Goal: Communication & Community: Answer question/provide support

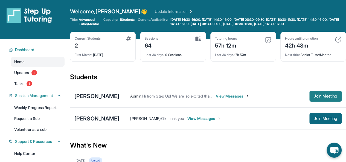
click at [327, 98] on span "Join Meeting" at bounding box center [326, 96] width 24 height 3
click at [25, 75] on span "Updates" at bounding box center [21, 72] width 15 height 5
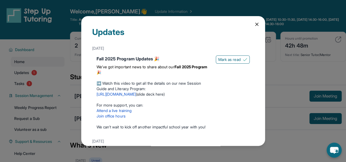
click at [130, 94] on link "[URL][DOMAIN_NAME]" at bounding box center [116, 94] width 39 height 5
click at [254, 24] on icon at bounding box center [256, 24] width 5 height 5
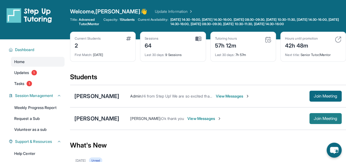
click at [316, 120] on span "Join Meeting" at bounding box center [326, 118] width 24 height 3
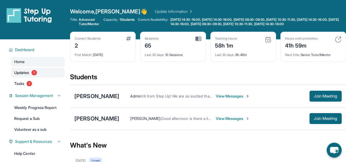
click at [28, 76] on span "Updates" at bounding box center [21, 72] width 15 height 5
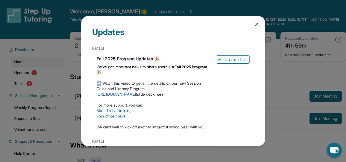
click at [27, 101] on div "Updates [DATE] Fall 2025 Program Updates 🎉 We’ve got important news to share ab…" at bounding box center [173, 81] width 346 height 162
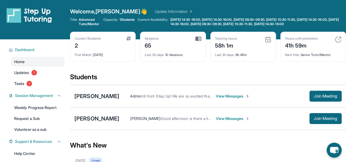
click at [241, 122] on span "View Messages" at bounding box center [233, 118] width 34 height 5
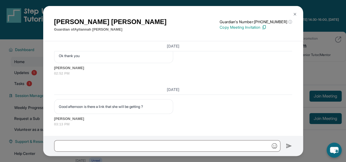
scroll to position [933, 0]
drag, startPoint x: 299, startPoint y: 127, endPoint x: 298, endPoint y: 120, distance: 6.9
click at [298, 120] on div "[DATE] <p>**New Step Up [PERSON_NAME] Chat**: Hi [PERSON_NAME]! This is the sta…" at bounding box center [173, 88] width 260 height 95
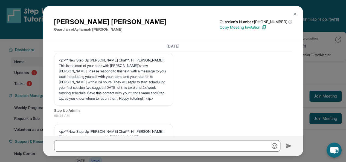
scroll to position [0, 0]
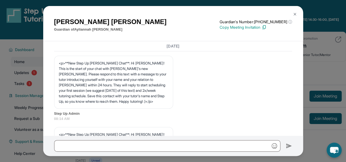
click at [253, 27] on p "Copy Meeting Invitation" at bounding box center [256, 27] width 72 height 5
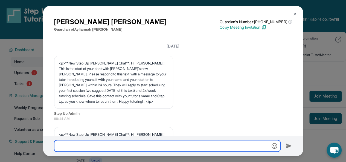
click at [70, 146] on input "text" at bounding box center [167, 145] width 226 height 11
paste input "**********"
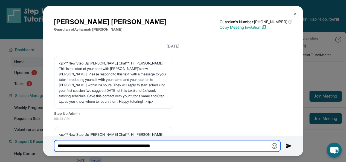
type input "**********"
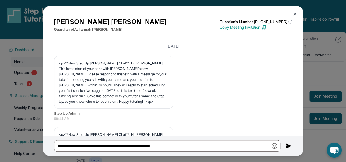
click at [289, 145] on img at bounding box center [289, 146] width 6 height 7
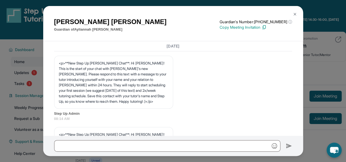
drag, startPoint x: 316, startPoint y: 46, endPoint x: 315, endPoint y: 49, distance: 2.9
click at [316, 46] on div "[PERSON_NAME] Guardian of [PERSON_NAME] Guardian's Number: [PHONE_NUMBER] ⓘ Thi…" at bounding box center [173, 81] width 346 height 162
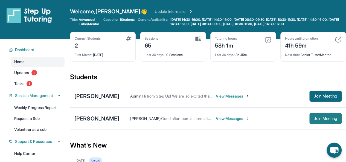
click at [334, 120] on span "Join Meeting" at bounding box center [326, 118] width 24 height 3
click at [24, 86] on span "Tasks" at bounding box center [19, 83] width 10 height 5
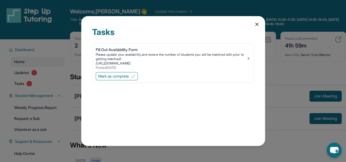
click at [24, 73] on div "Tasks Fill Out Availability Form Please update your availability and review the…" at bounding box center [173, 81] width 346 height 162
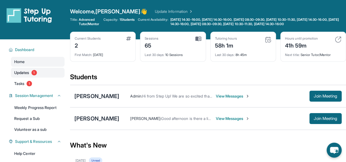
click at [28, 76] on span "Updates" at bounding box center [21, 72] width 15 height 5
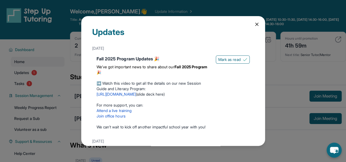
click at [44, 80] on div "Updates [DATE] Fall 2025 Program Updates 🎉 We’ve got important news to share ab…" at bounding box center [173, 81] width 346 height 162
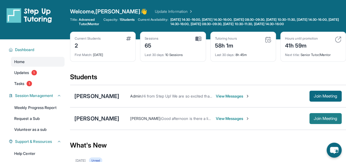
click at [328, 120] on span "Join Meeting" at bounding box center [326, 118] width 24 height 3
